Goal: Task Accomplishment & Management: Complete application form

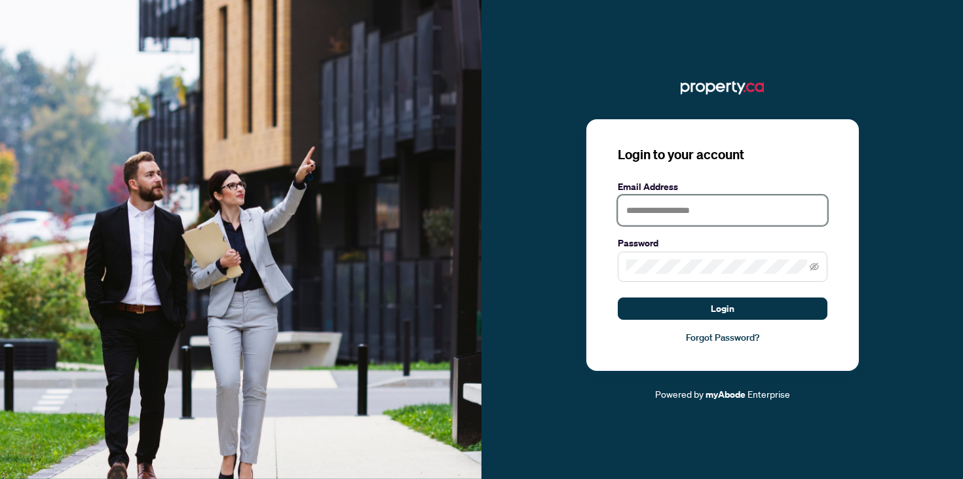
click at [698, 212] on input "text" at bounding box center [723, 210] width 210 height 30
type input "**********"
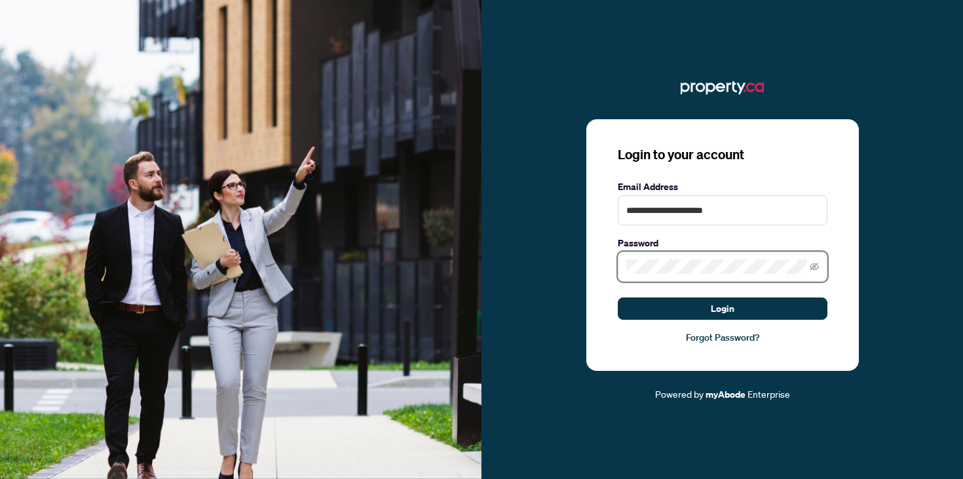
click at [618, 297] on button "Login" at bounding box center [723, 308] width 210 height 22
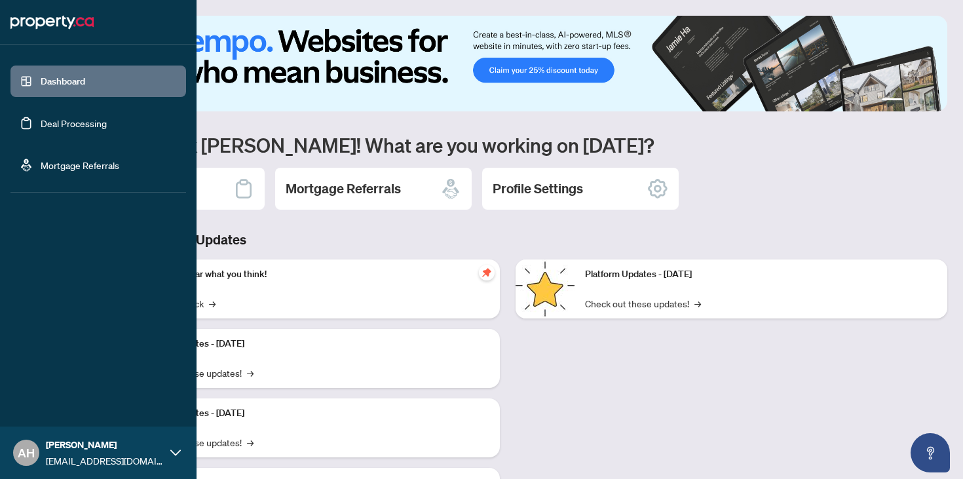
click at [41, 119] on link "Deal Processing" at bounding box center [74, 123] width 66 height 12
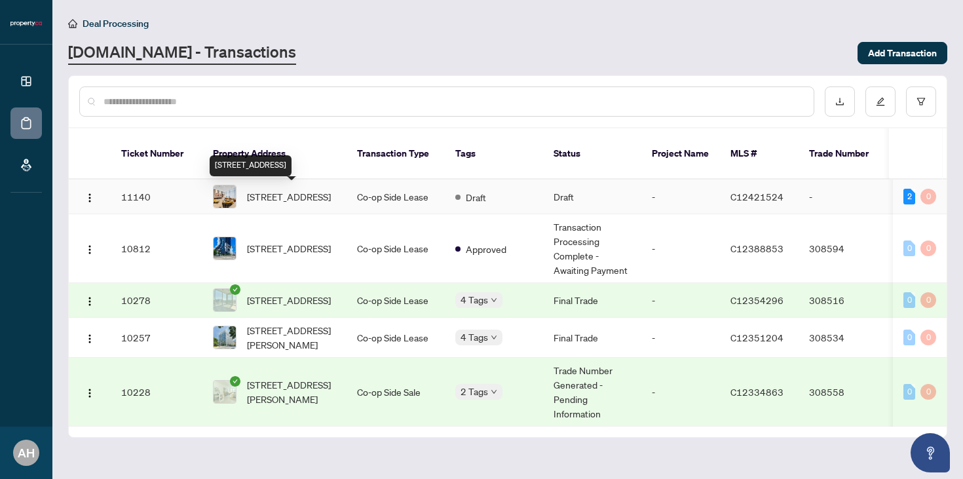
click at [301, 190] on span "[STREET_ADDRESS]" at bounding box center [289, 196] width 84 height 14
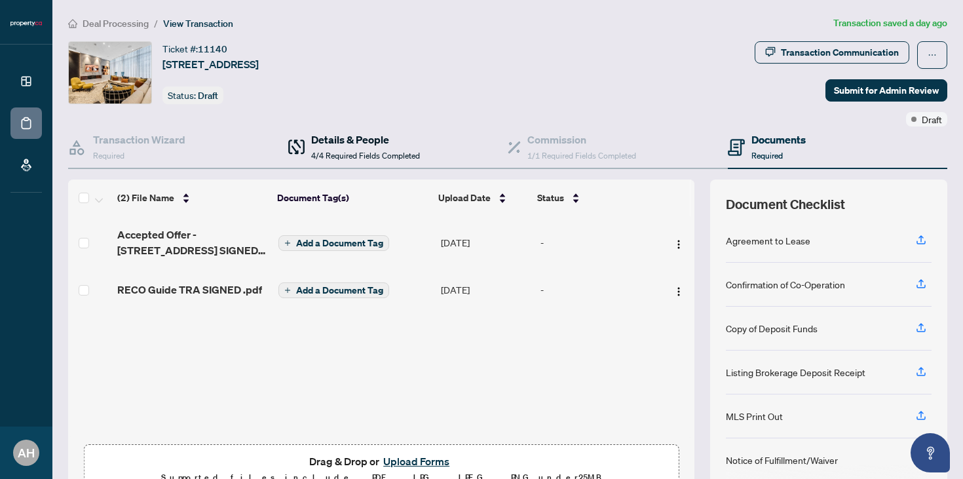
drag, startPoint x: 332, startPoint y: 149, endPoint x: 390, endPoint y: 153, distance: 57.8
click at [332, 149] on div "Details & People 4/4 Required Fields Completed" at bounding box center [365, 147] width 109 height 31
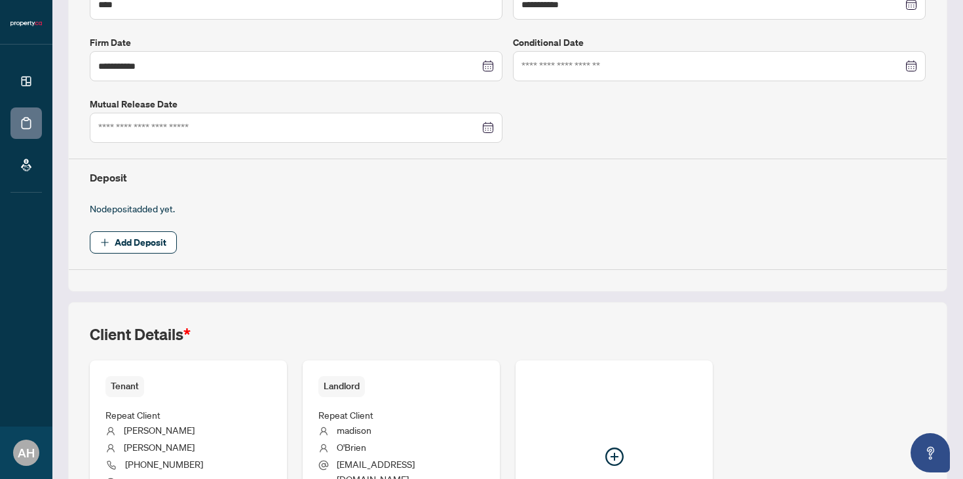
scroll to position [328, 0]
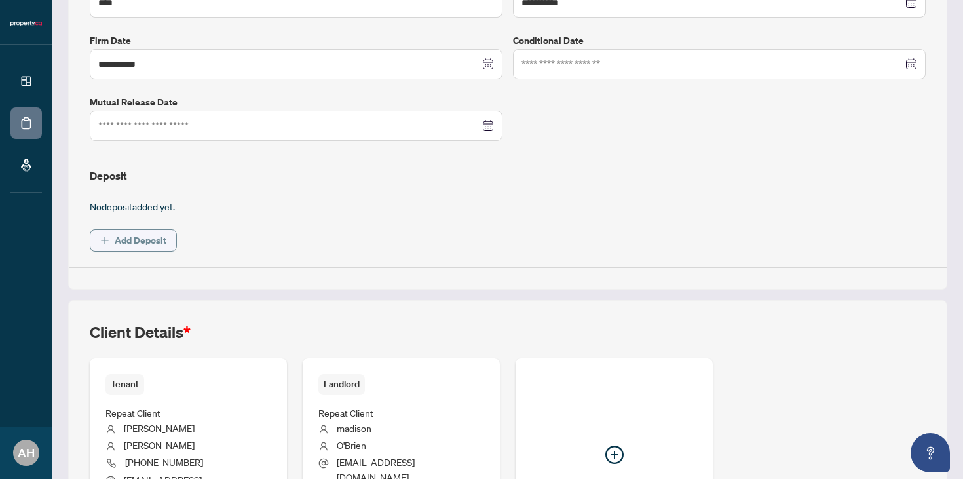
click at [161, 234] on button "Add Deposit" at bounding box center [133, 240] width 87 height 22
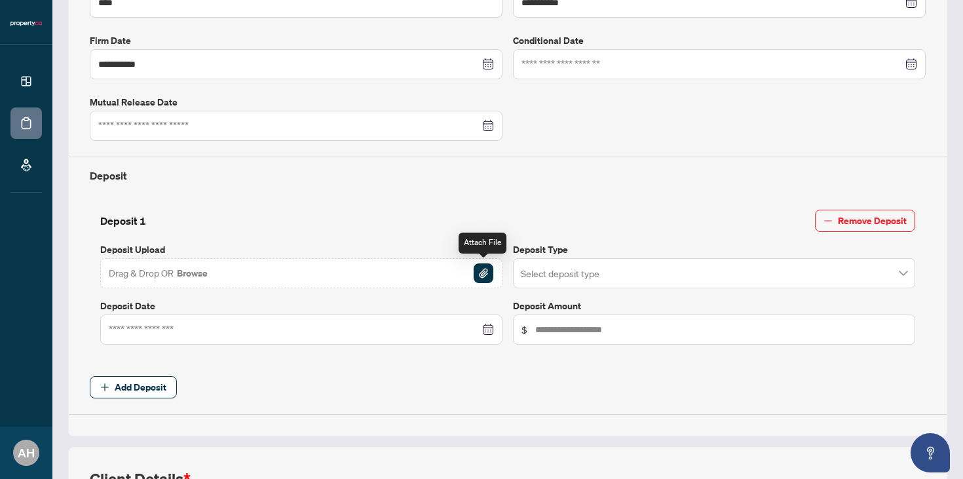
click at [480, 271] on img "button" at bounding box center [484, 273] width 20 height 20
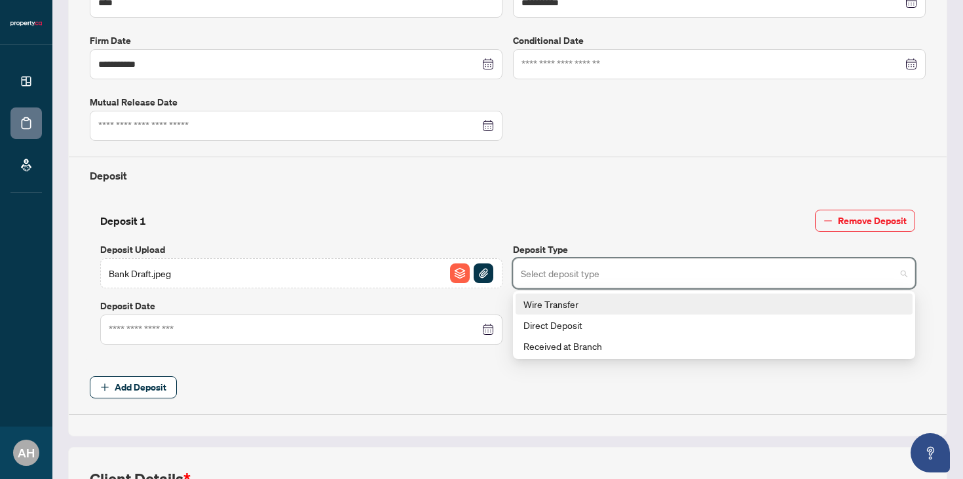
click at [575, 276] on input "search" at bounding box center [708, 275] width 375 height 29
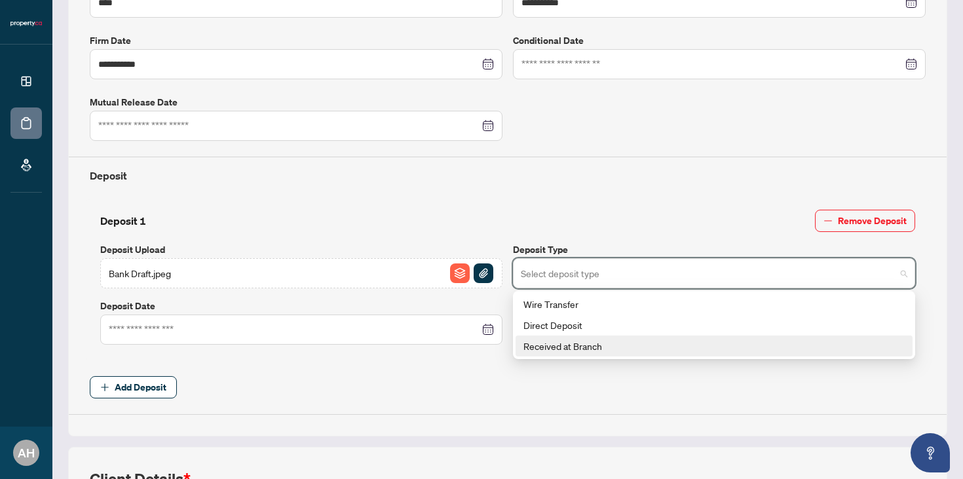
drag, startPoint x: 564, startPoint y: 344, endPoint x: 529, endPoint y: 342, distance: 34.8
click at [564, 344] on div "Received at Branch" at bounding box center [713, 346] width 381 height 14
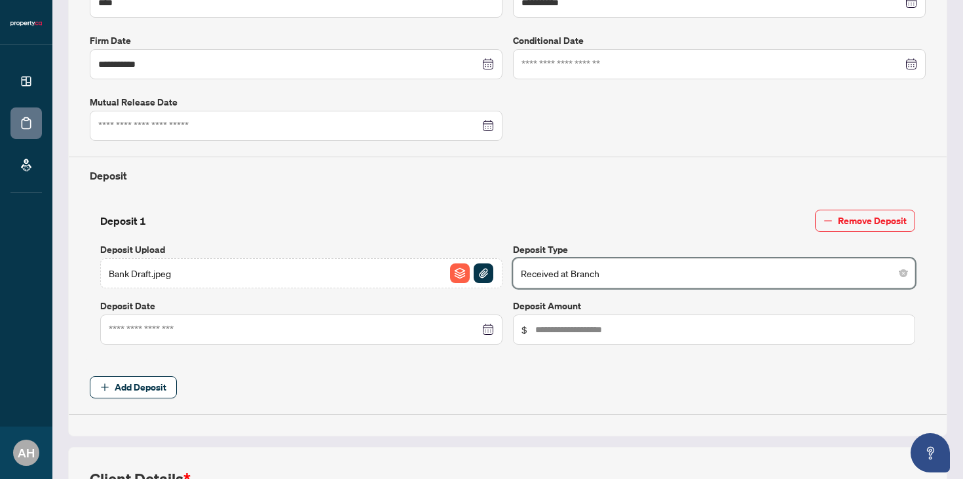
click at [568, 338] on span "$" at bounding box center [714, 329] width 402 height 30
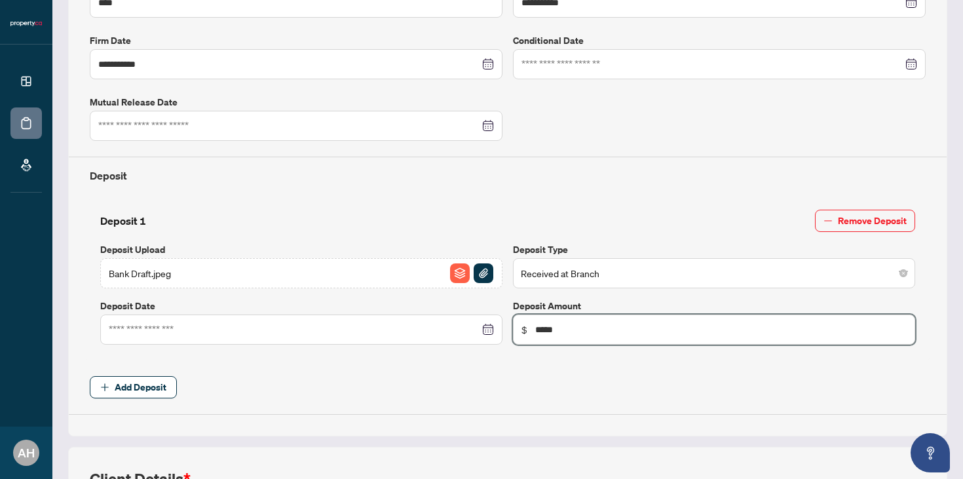
type input "*****"
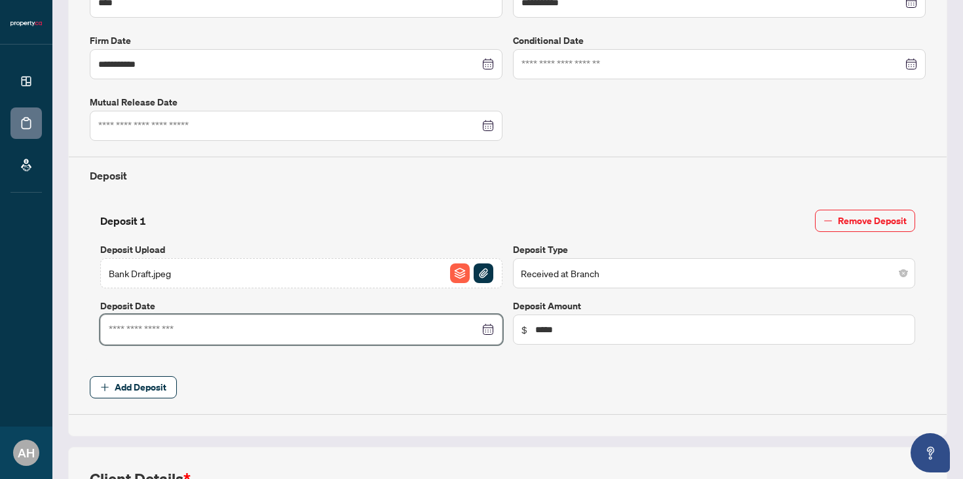
click at [214, 333] on input at bounding box center [294, 329] width 371 height 14
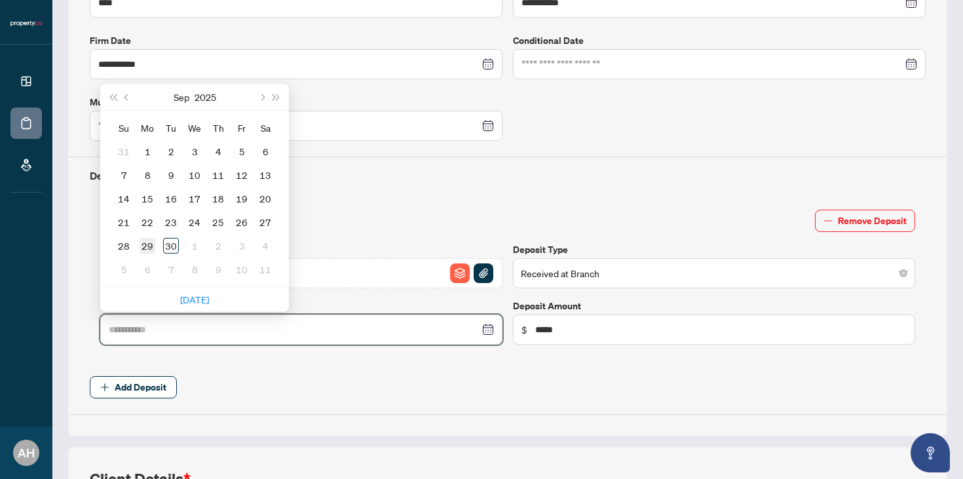
type input "**********"
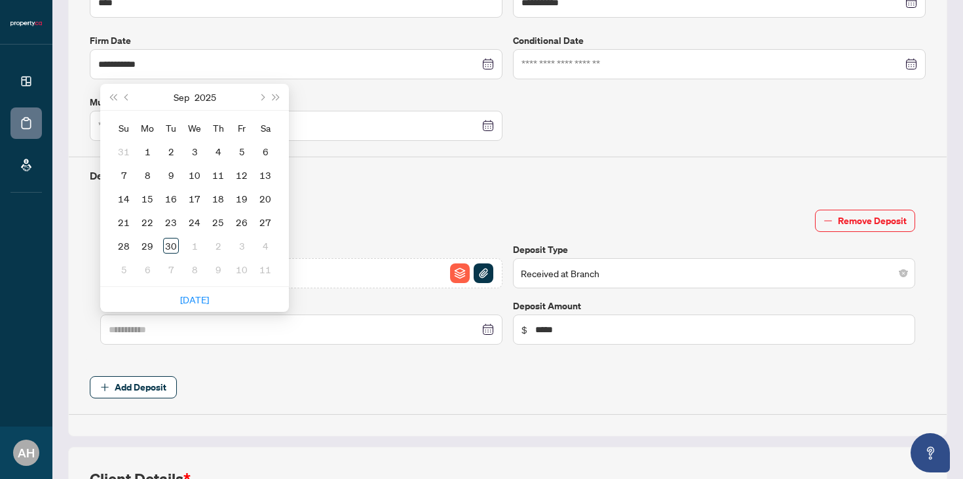
click at [155, 245] on div "29" at bounding box center [148, 246] width 16 height 16
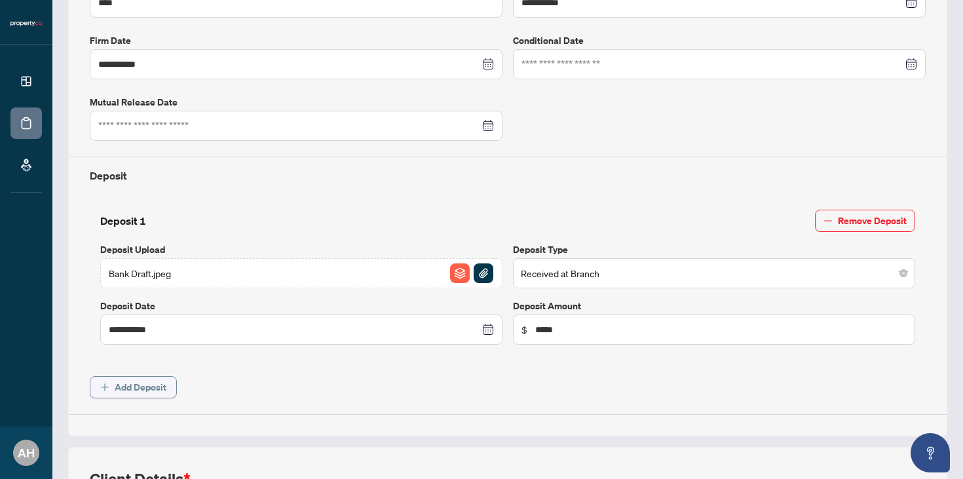
click at [156, 389] on span "Add Deposit" at bounding box center [141, 387] width 52 height 21
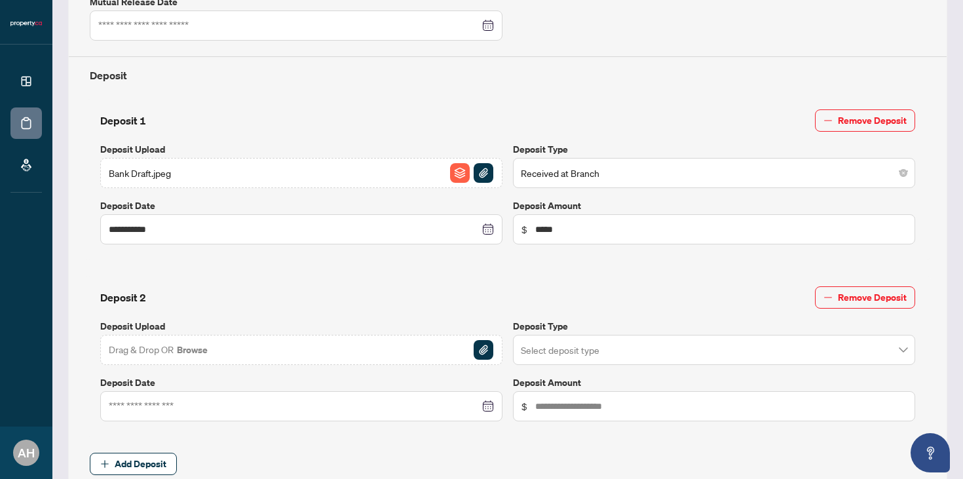
scroll to position [439, 0]
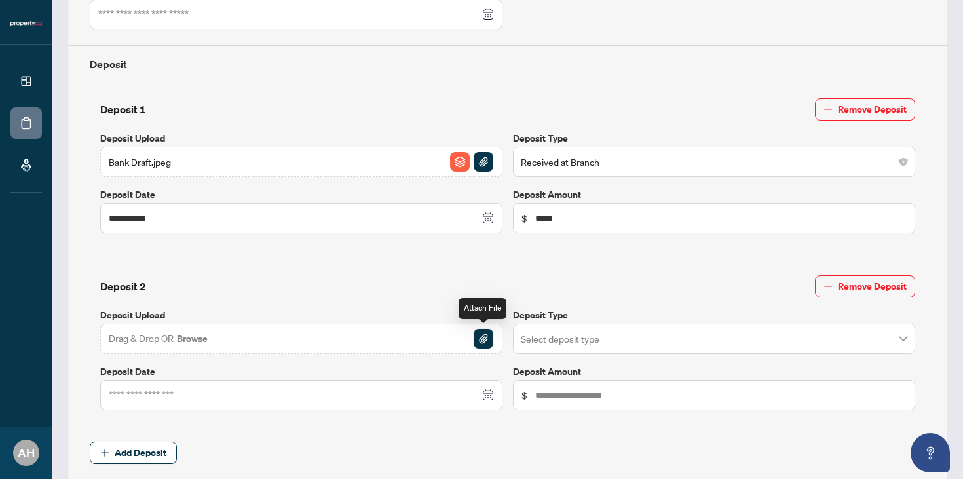
click at [482, 340] on img "button" at bounding box center [484, 339] width 20 height 20
click at [567, 334] on input "search" at bounding box center [708, 340] width 375 height 29
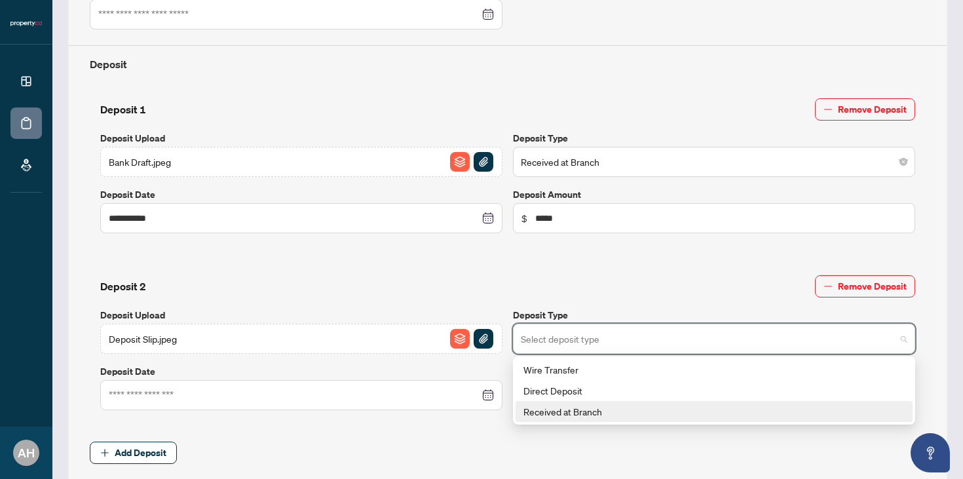
click at [571, 415] on div "Received at Branch" at bounding box center [713, 411] width 381 height 14
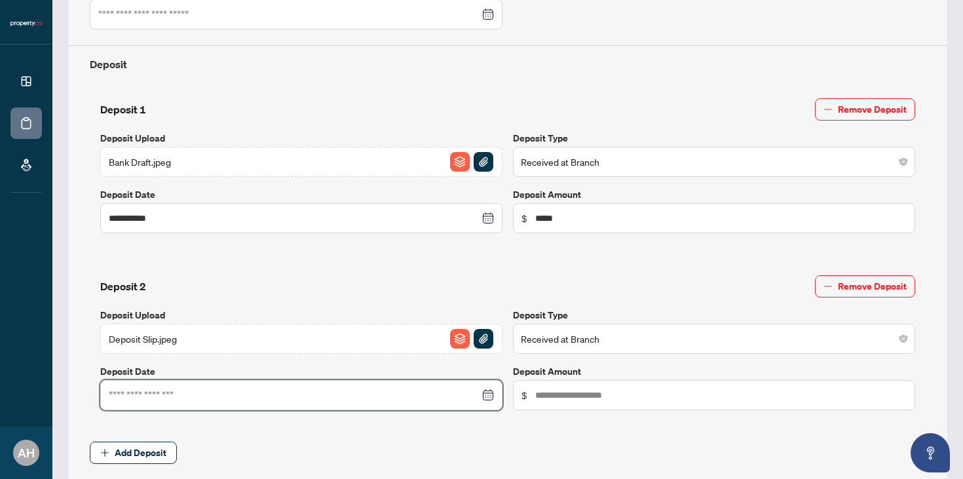
click at [398, 396] on input at bounding box center [294, 395] width 371 height 14
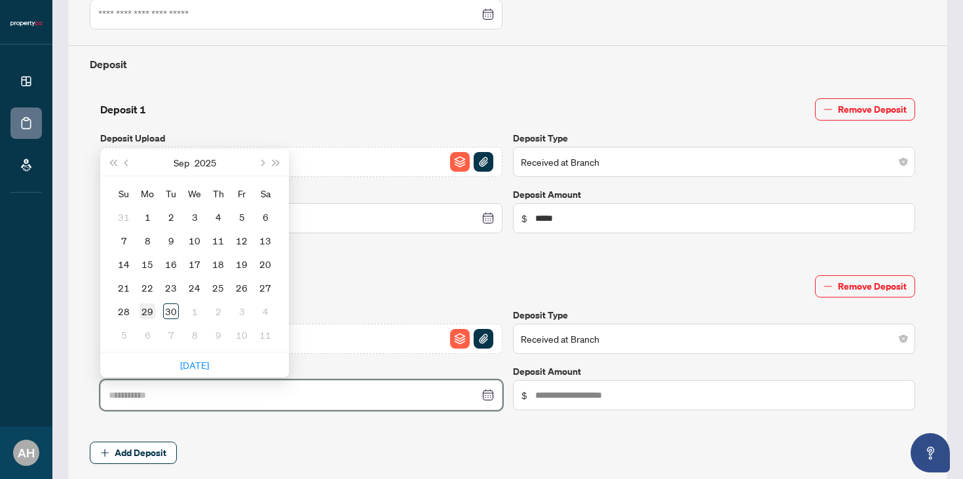
type input "**********"
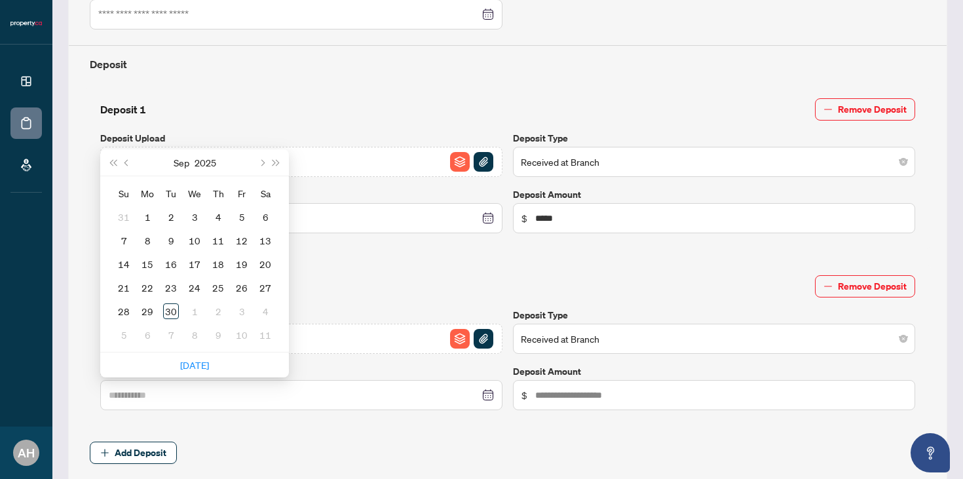
click at [147, 307] on div "29" at bounding box center [148, 311] width 16 height 16
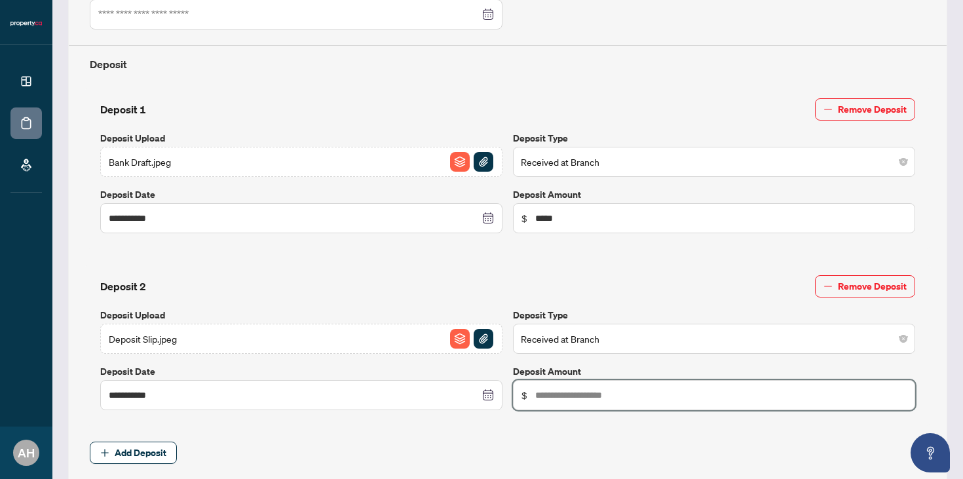
click at [569, 390] on input "text" at bounding box center [720, 395] width 371 height 14
type input "*****"
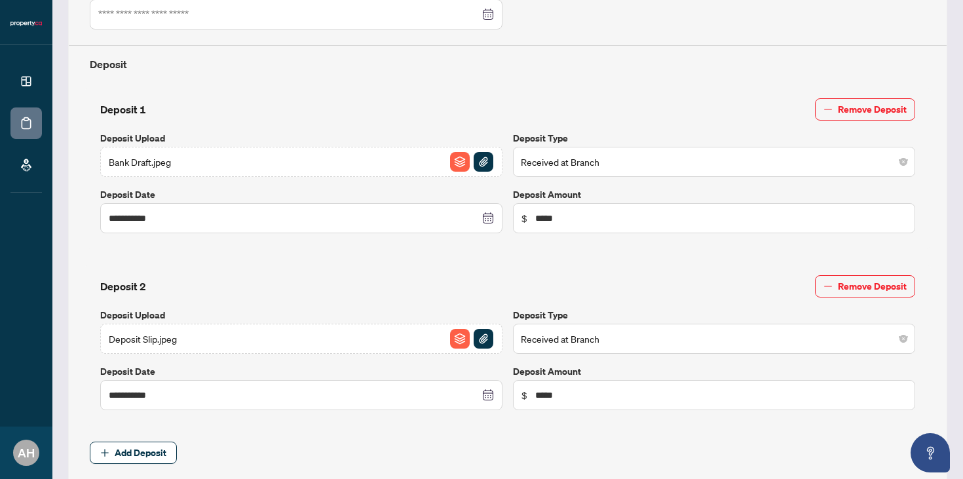
click at [472, 449] on span "Add Deposit" at bounding box center [508, 453] width 836 height 22
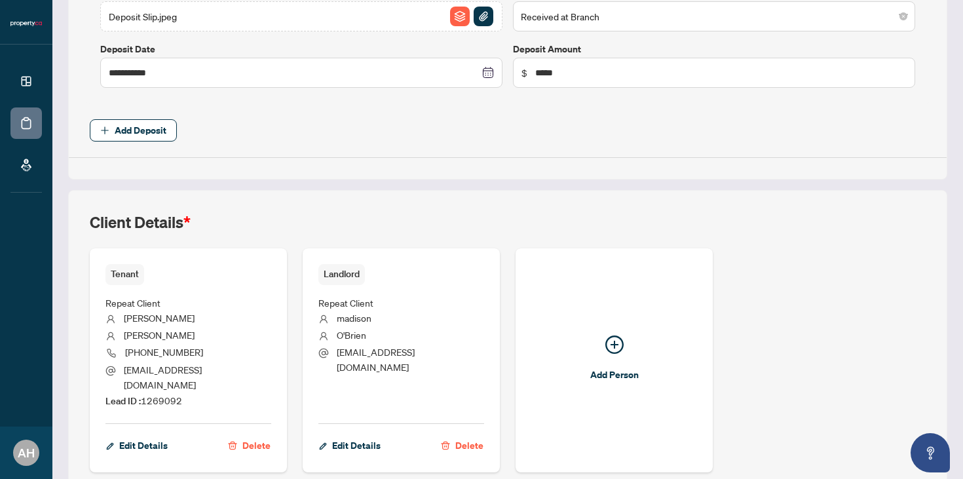
scroll to position [810, 0]
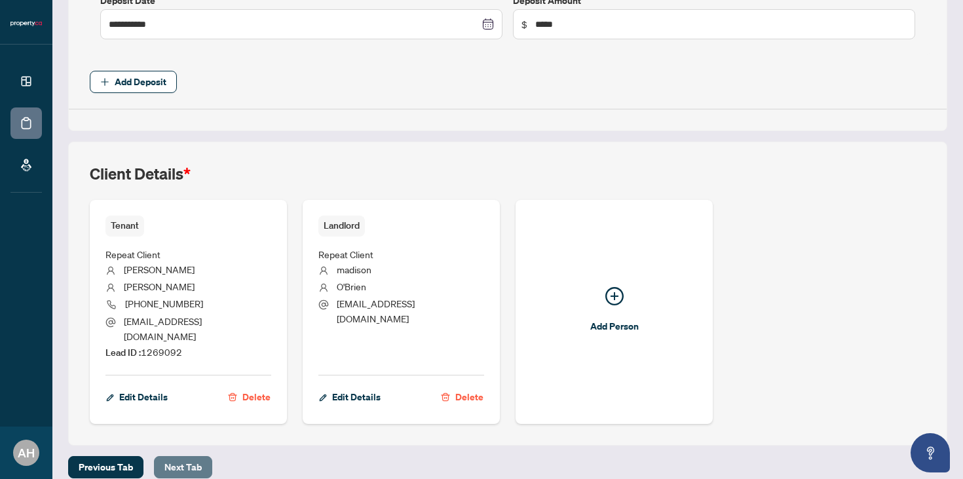
click at [195, 456] on button "Next Tab" at bounding box center [183, 467] width 58 height 22
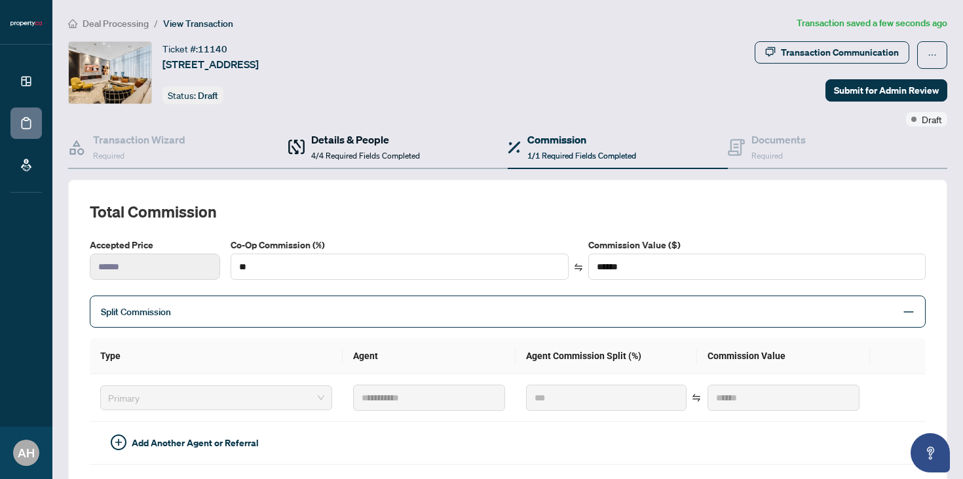
drag, startPoint x: 360, startPoint y: 155, endPoint x: 370, endPoint y: 154, distance: 10.5
click at [360, 155] on span "4/4 Required Fields Completed" at bounding box center [365, 156] width 109 height 10
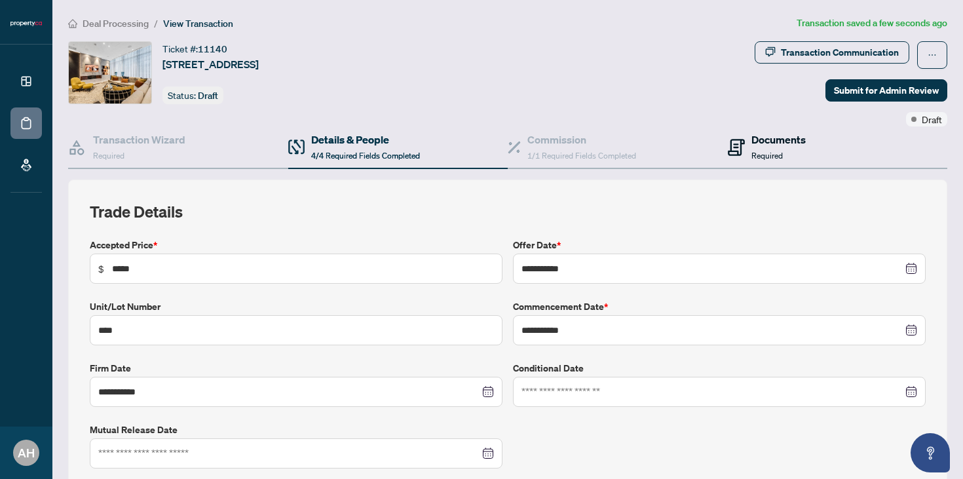
drag, startPoint x: 747, startPoint y: 151, endPoint x: 760, endPoint y: 149, distance: 13.2
click at [747, 151] on div "Documents Required" at bounding box center [767, 147] width 78 height 31
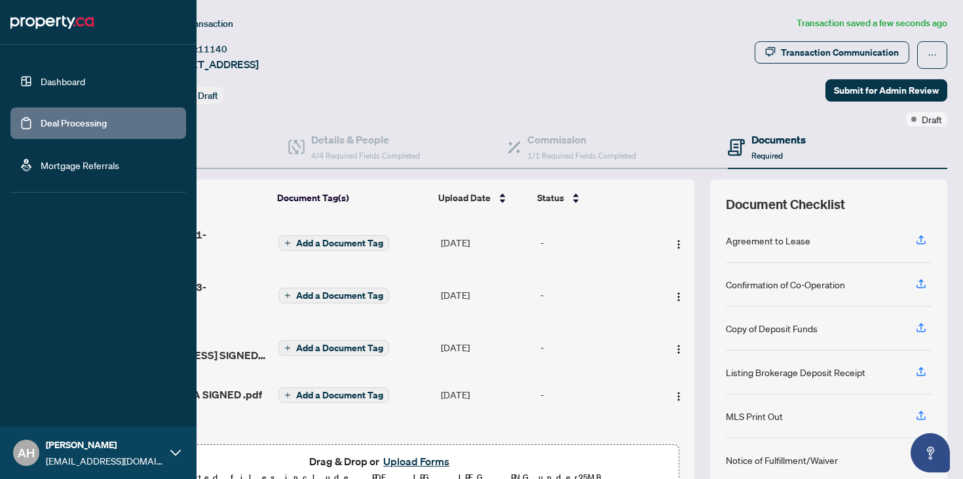
click at [41, 83] on link "Dashboard" at bounding box center [63, 81] width 45 height 12
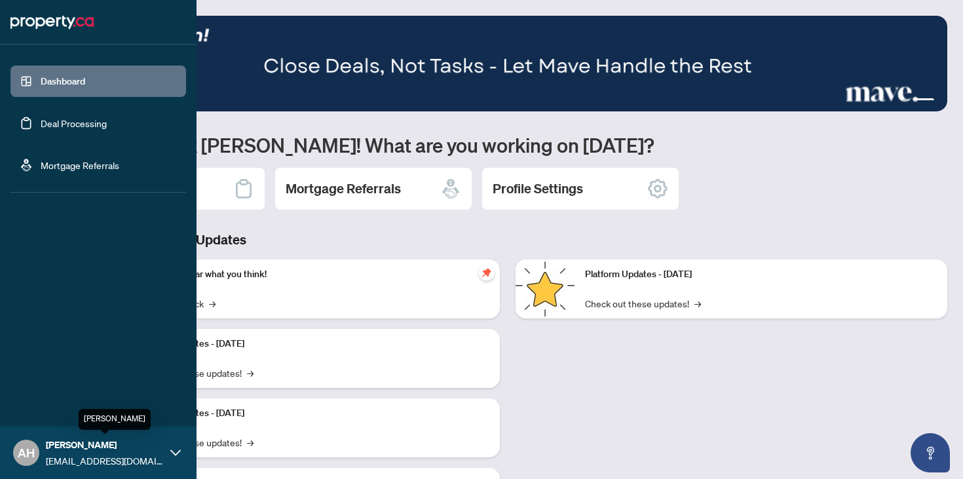
click at [130, 451] on div "[PERSON_NAME] [EMAIL_ADDRESS][DOMAIN_NAME]" at bounding box center [105, 453] width 118 height 30
drag, startPoint x: 47, startPoint y: 379, endPoint x: 49, endPoint y: 372, distance: 7.7
click at [47, 379] on span "Logout" at bounding box center [52, 374] width 29 height 21
